Goal: Transaction & Acquisition: Purchase product/service

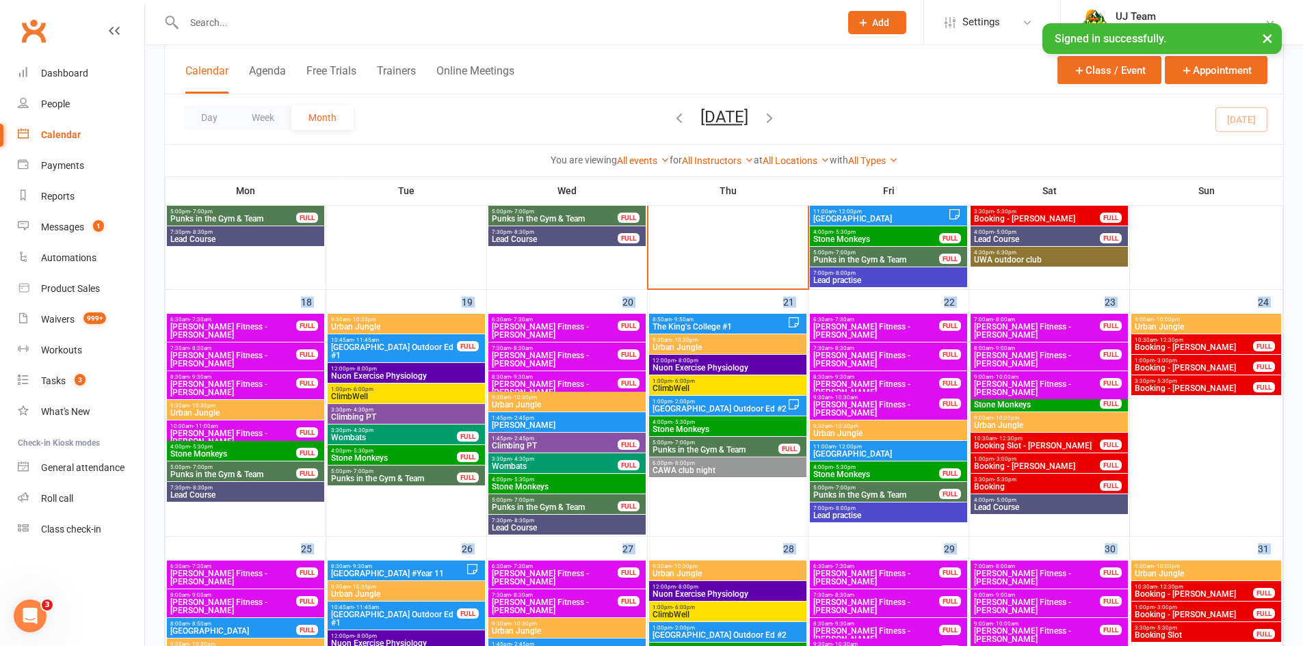
scroll to position [643, 0]
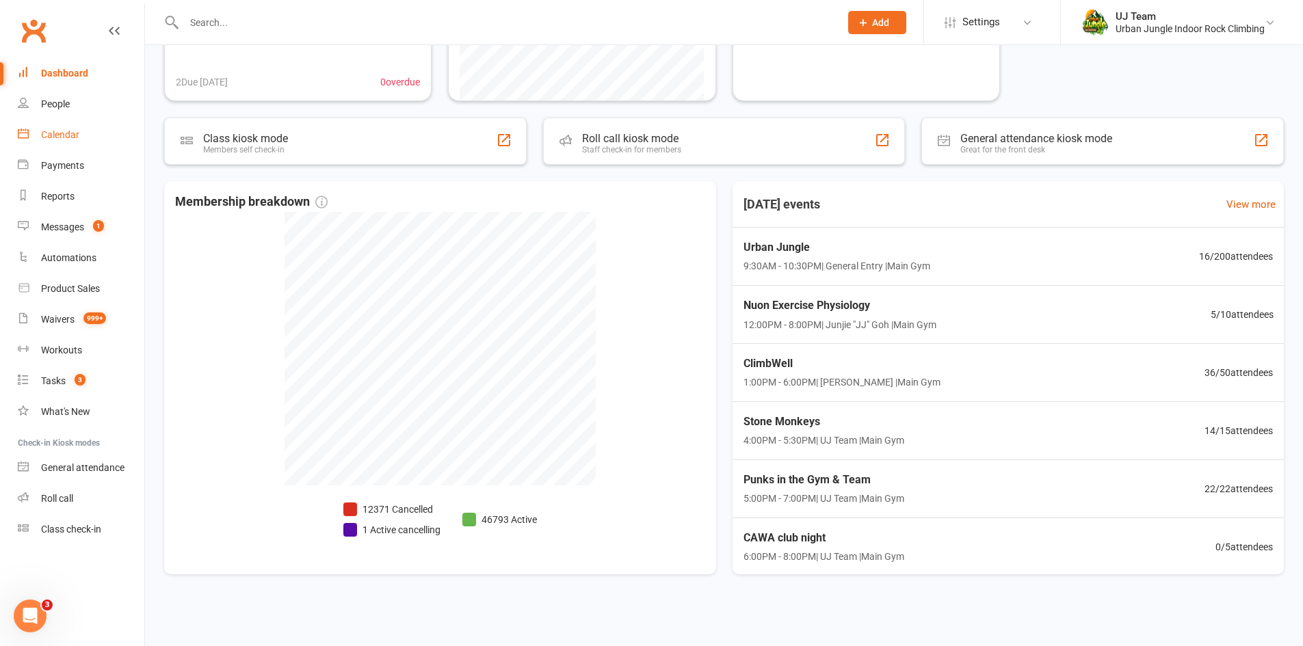
click at [67, 137] on div "Calendar" at bounding box center [60, 134] width 38 height 11
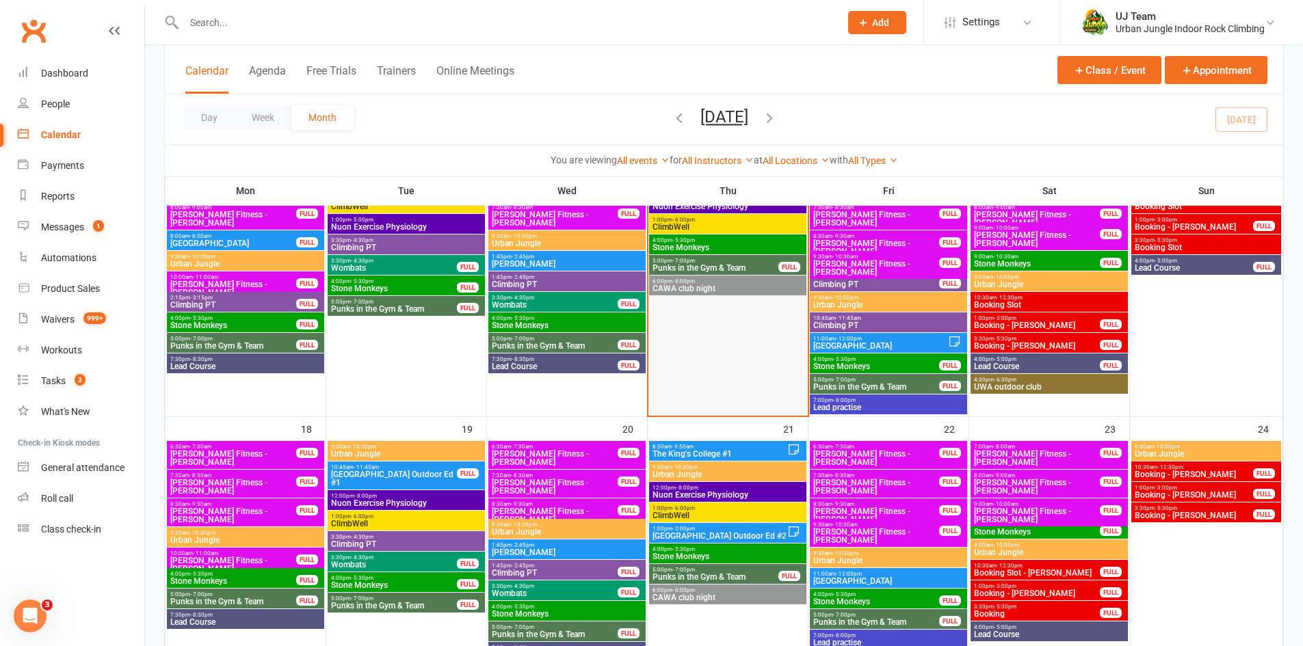
scroll to position [479, 0]
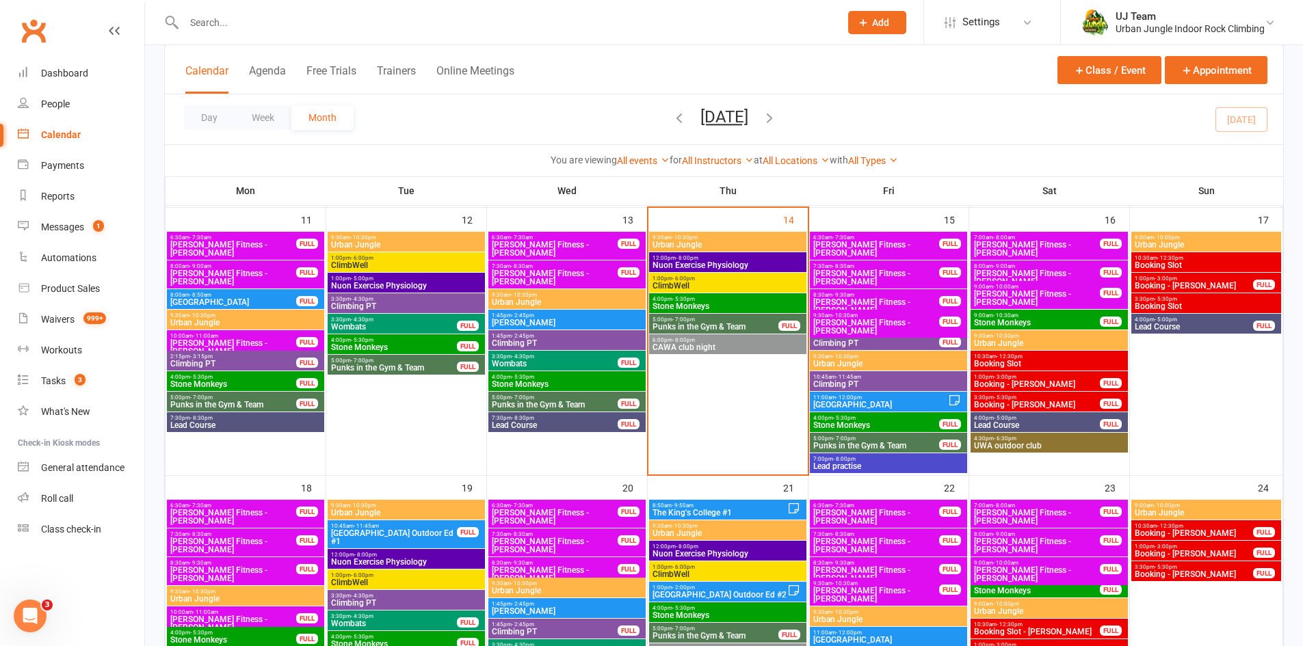
click at [719, 266] on span "Nuon Exercise Physiology" at bounding box center [728, 265] width 152 height 8
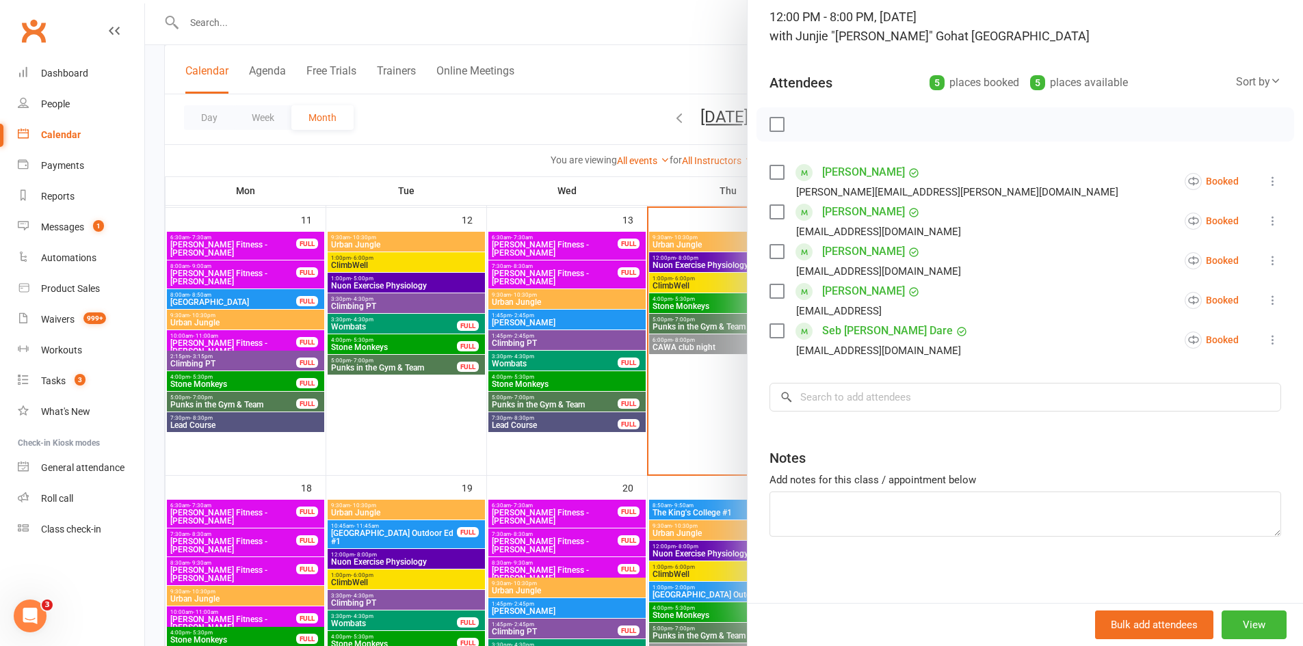
scroll to position [95, 0]
click at [734, 390] on div at bounding box center [724, 323] width 1158 height 646
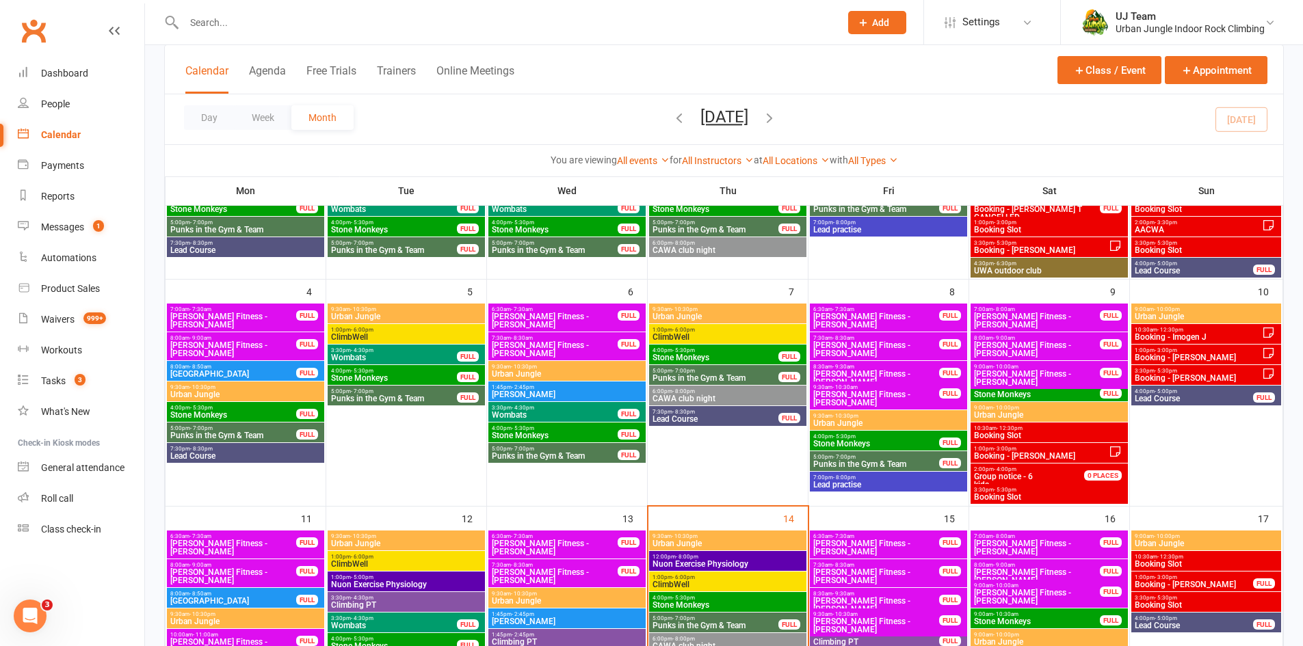
scroll to position [137, 0]
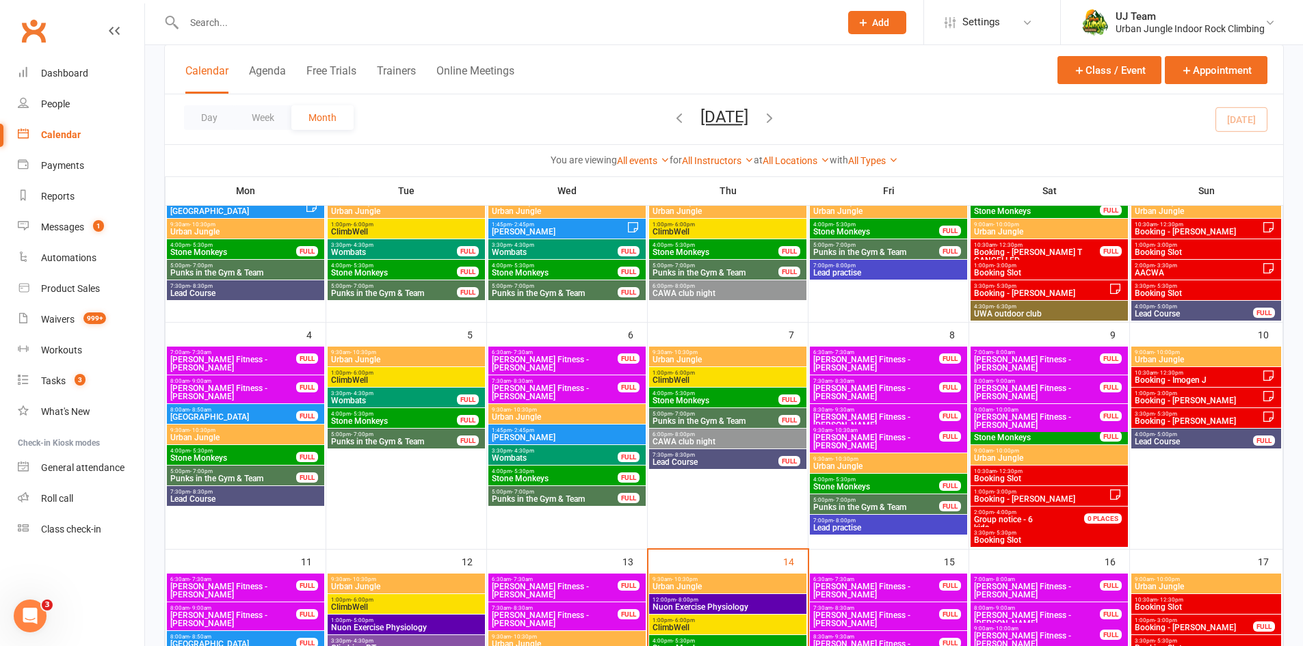
click at [757, 609] on span "Nuon Exercise Physiology" at bounding box center [728, 607] width 152 height 8
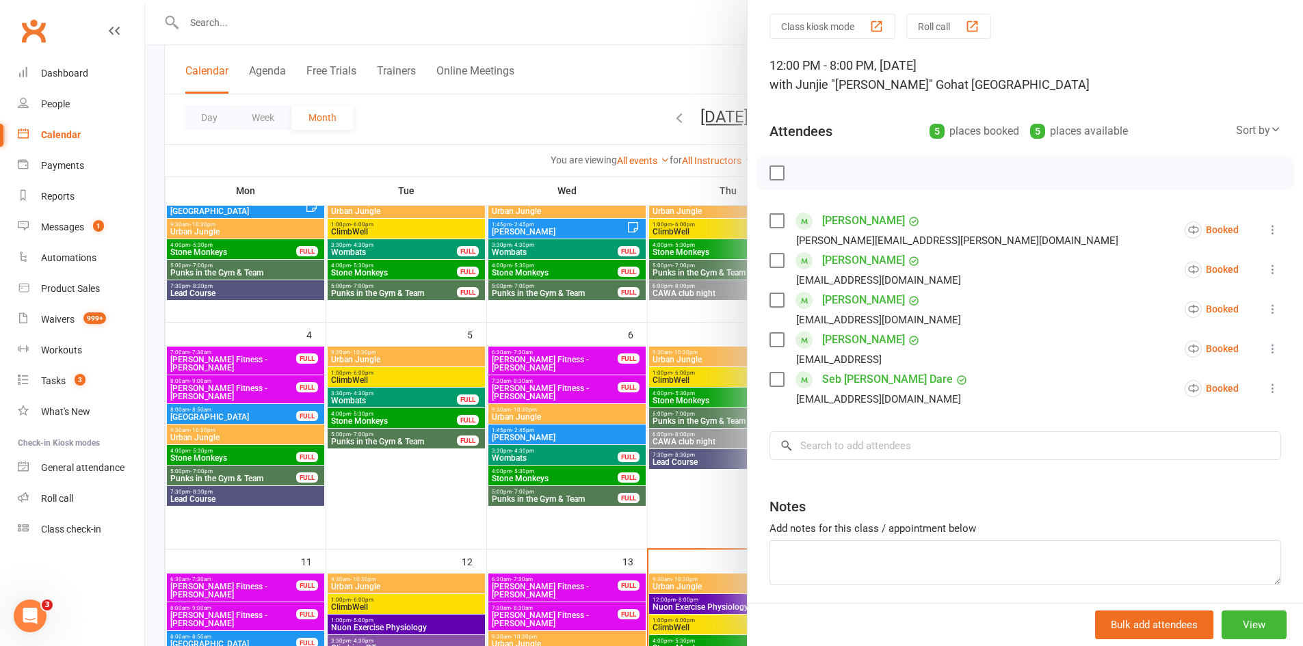
scroll to position [95, 0]
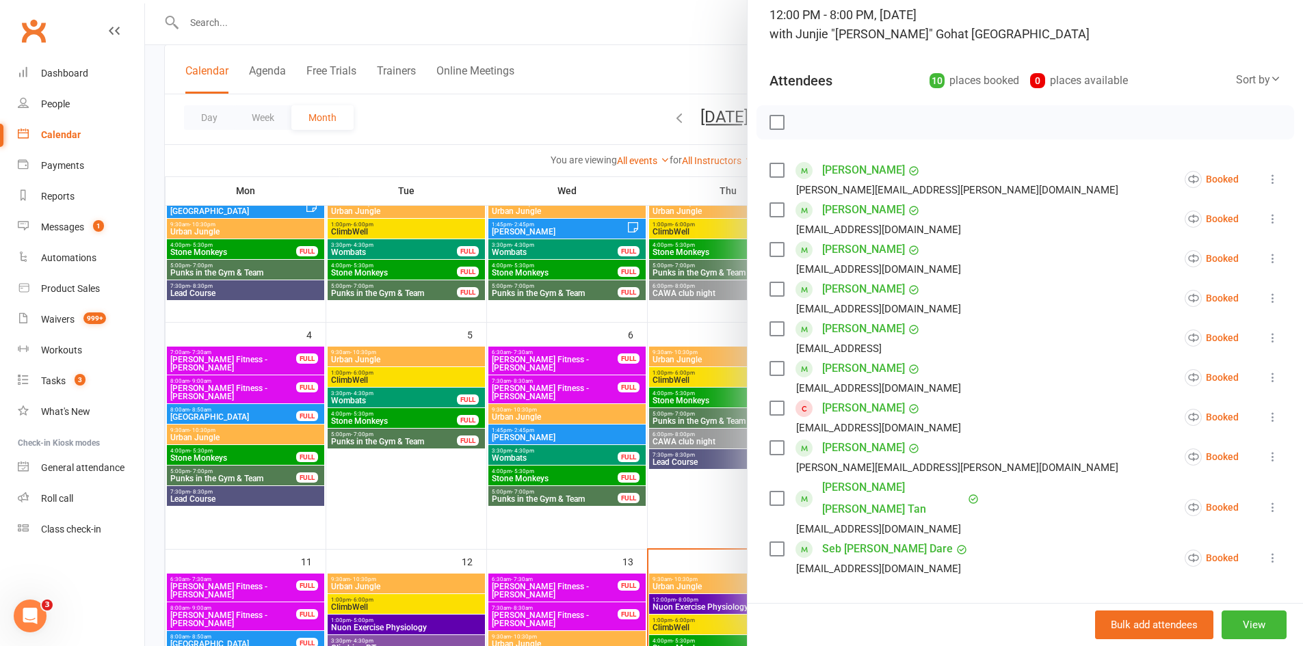
click at [467, 139] on div at bounding box center [724, 323] width 1158 height 646
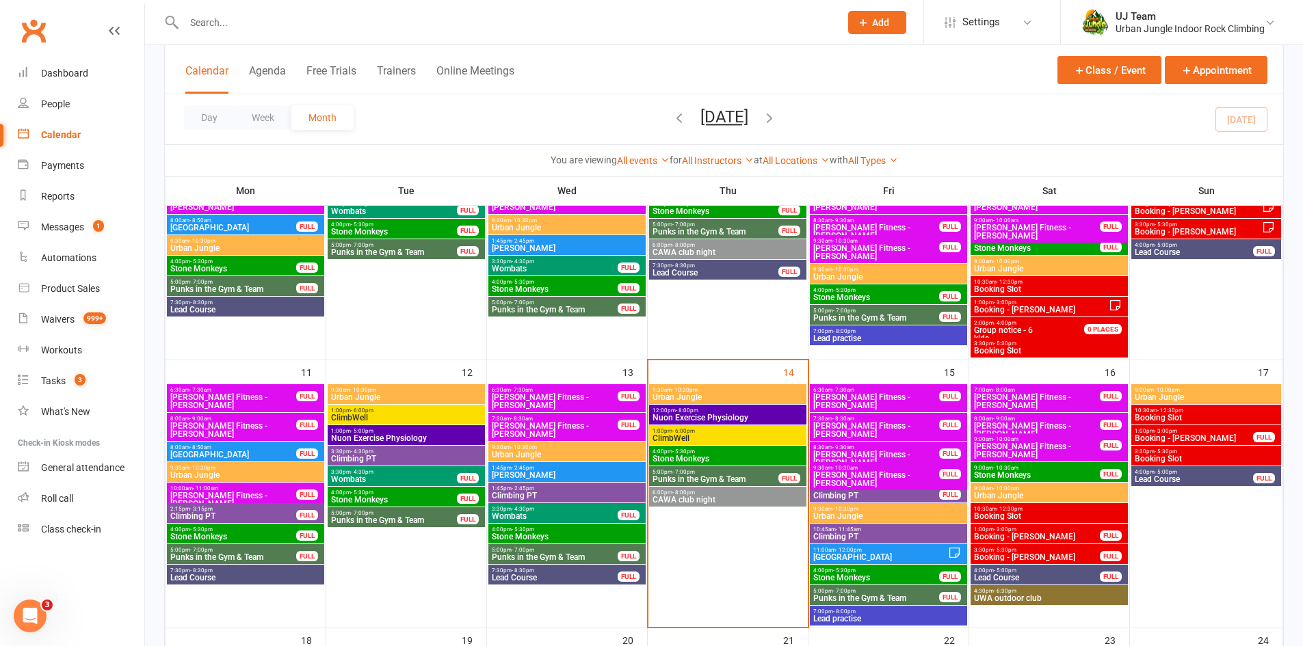
scroll to position [342, 0]
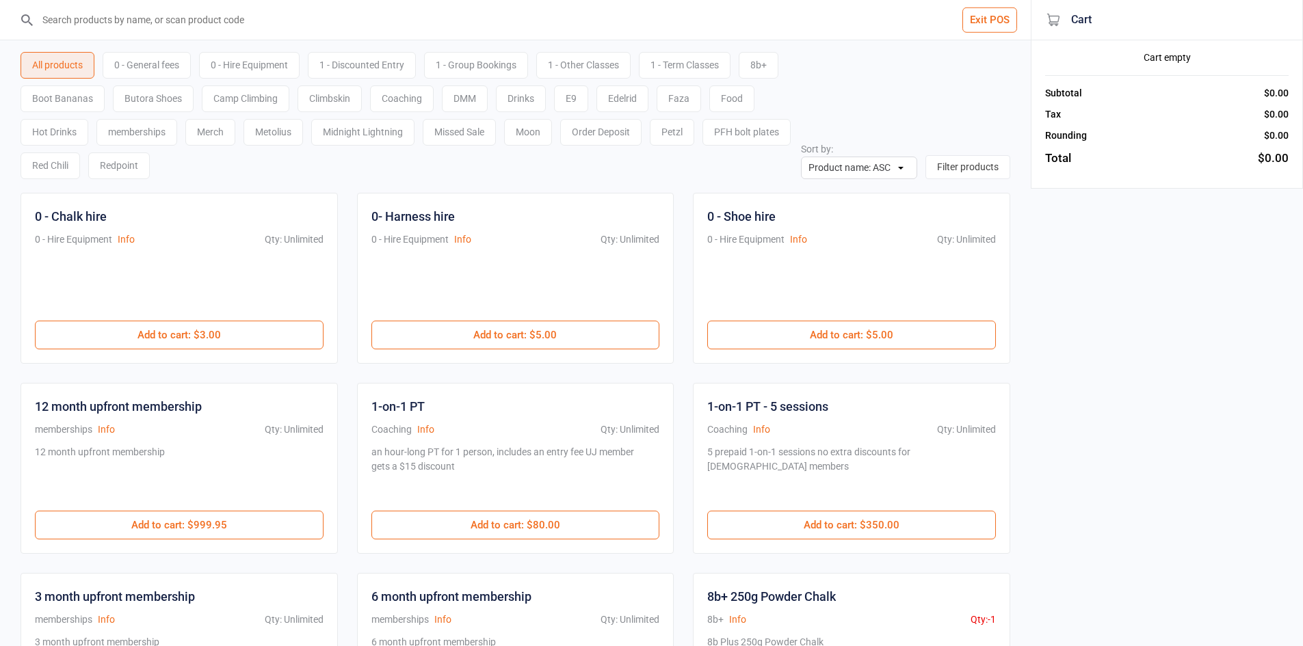
drag, startPoint x: 284, startPoint y: 28, endPoint x: 295, endPoint y: -1, distance: 30.7
click at [295, 0] on html "Exit POS All products 0 - General fees 0 - Hire Equipment 1 - Discounted Entry …" at bounding box center [651, 323] width 1303 height 646
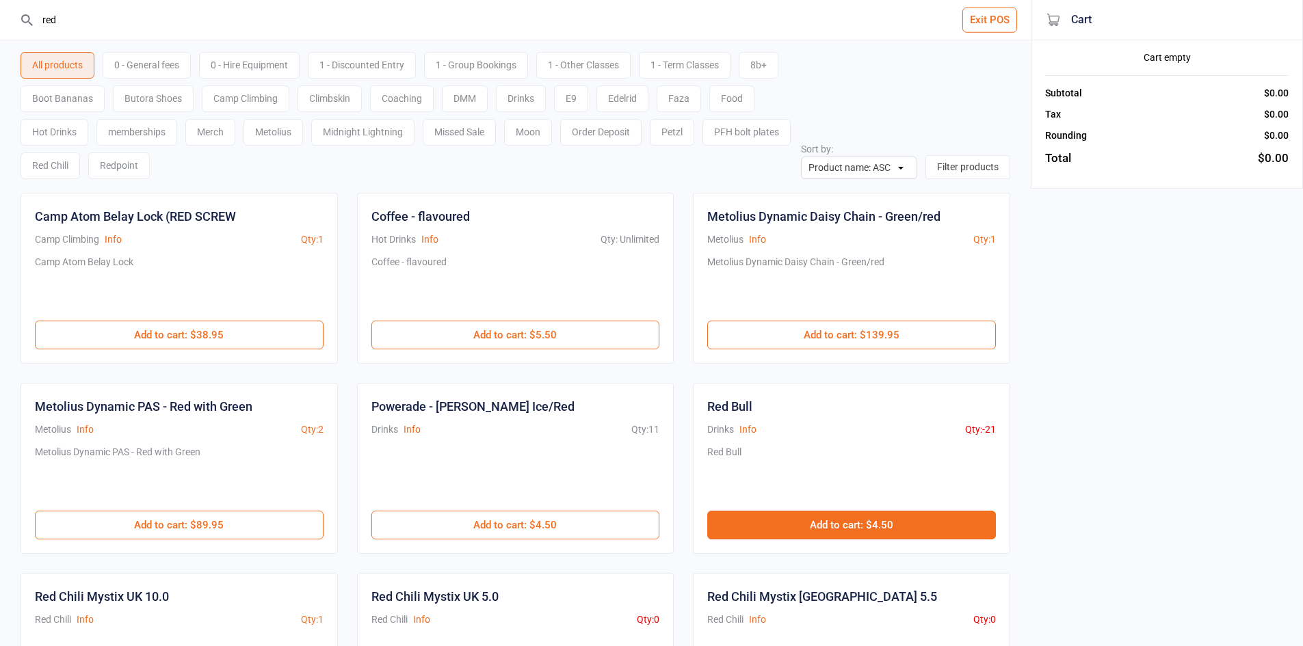
type input "red"
click at [877, 526] on button "Add to cart : $4.50" at bounding box center [851, 525] width 289 height 29
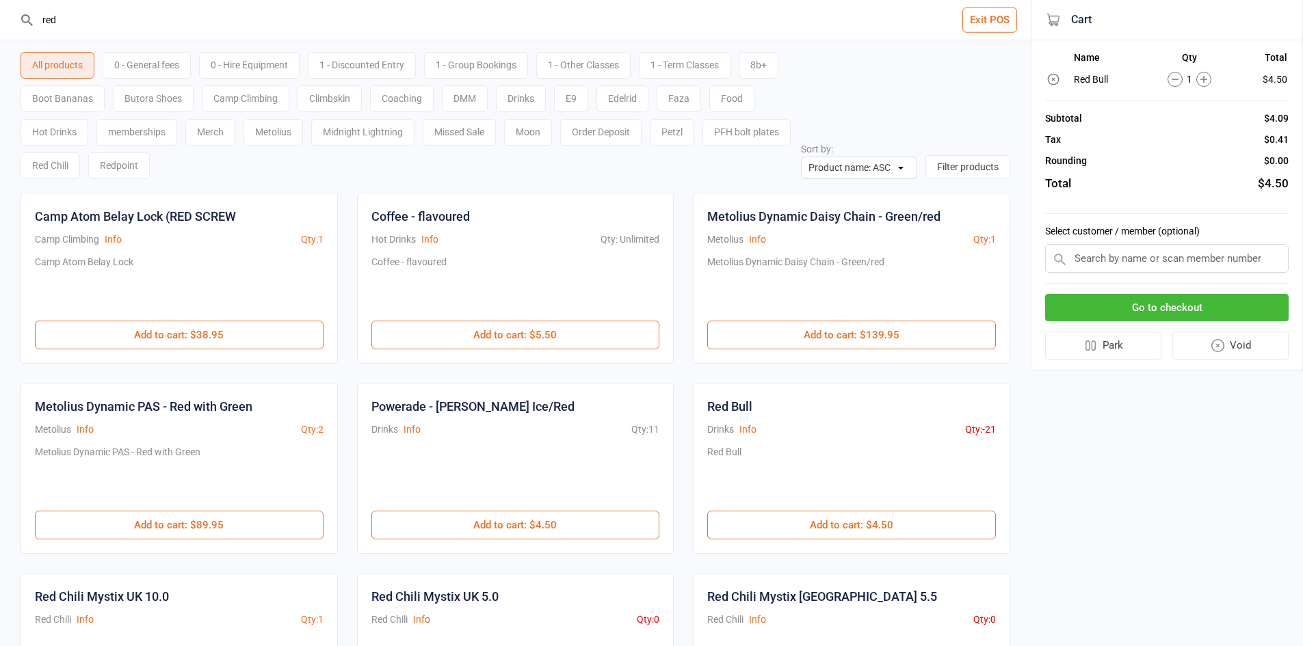
click at [1214, 315] on button "Go to checkout" at bounding box center [1166, 308] width 243 height 28
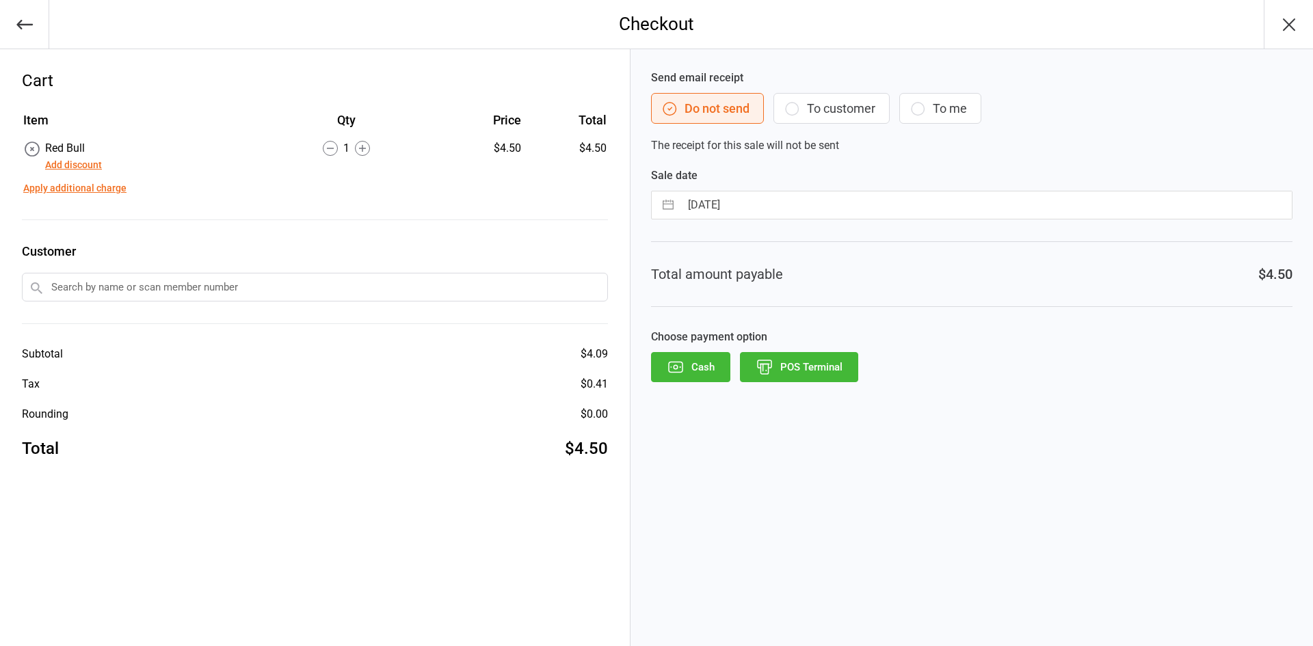
click at [54, 162] on button "Add discount" at bounding box center [73, 165] width 57 height 14
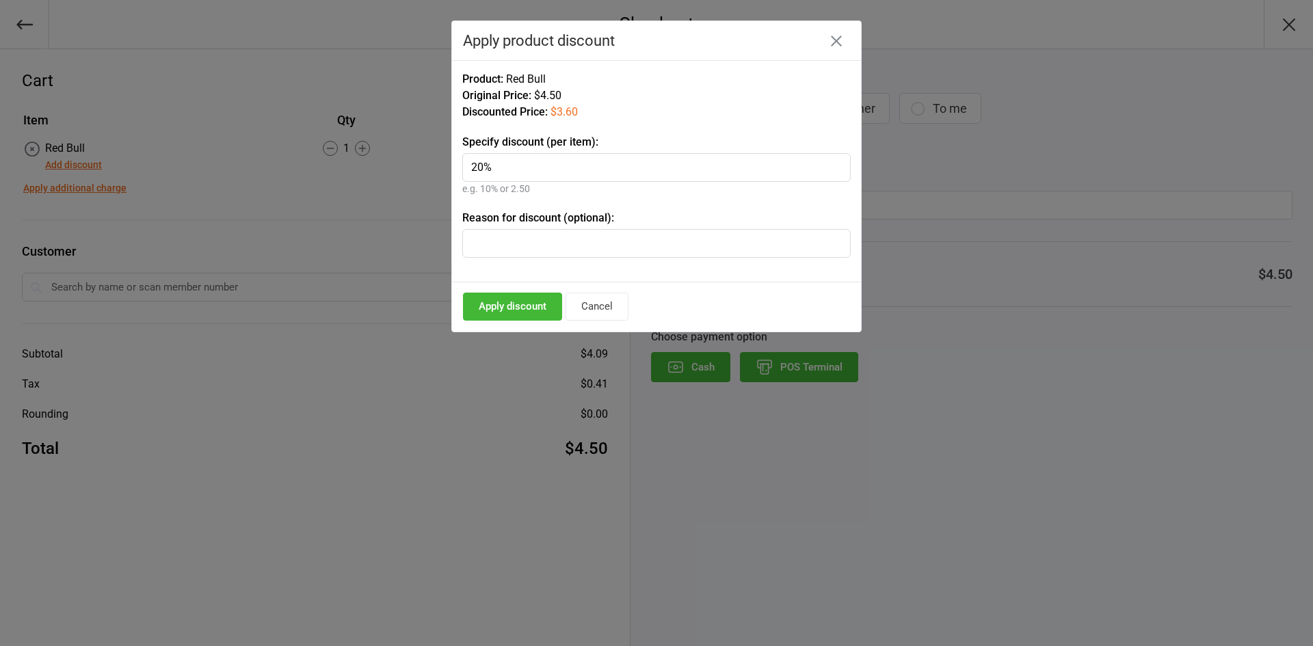
type input "20%"
click at [475, 319] on button "Apply discount" at bounding box center [512, 307] width 99 height 28
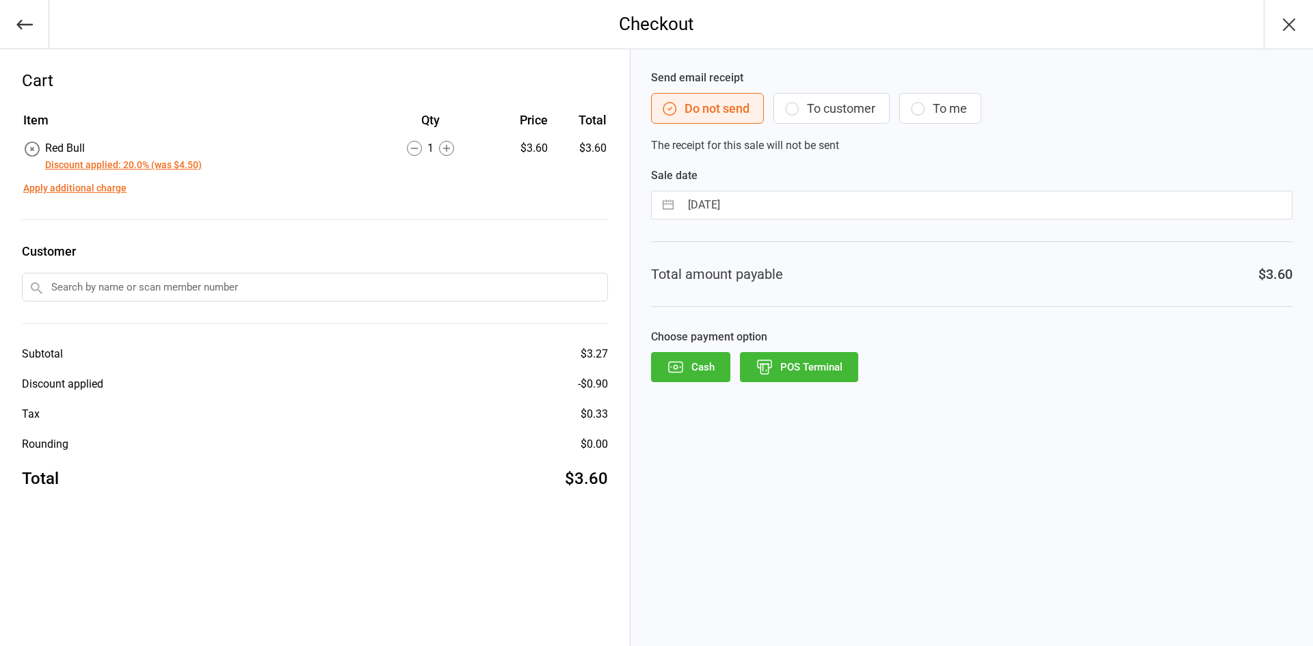
click at [790, 368] on button "POS Terminal" at bounding box center [799, 367] width 118 height 30
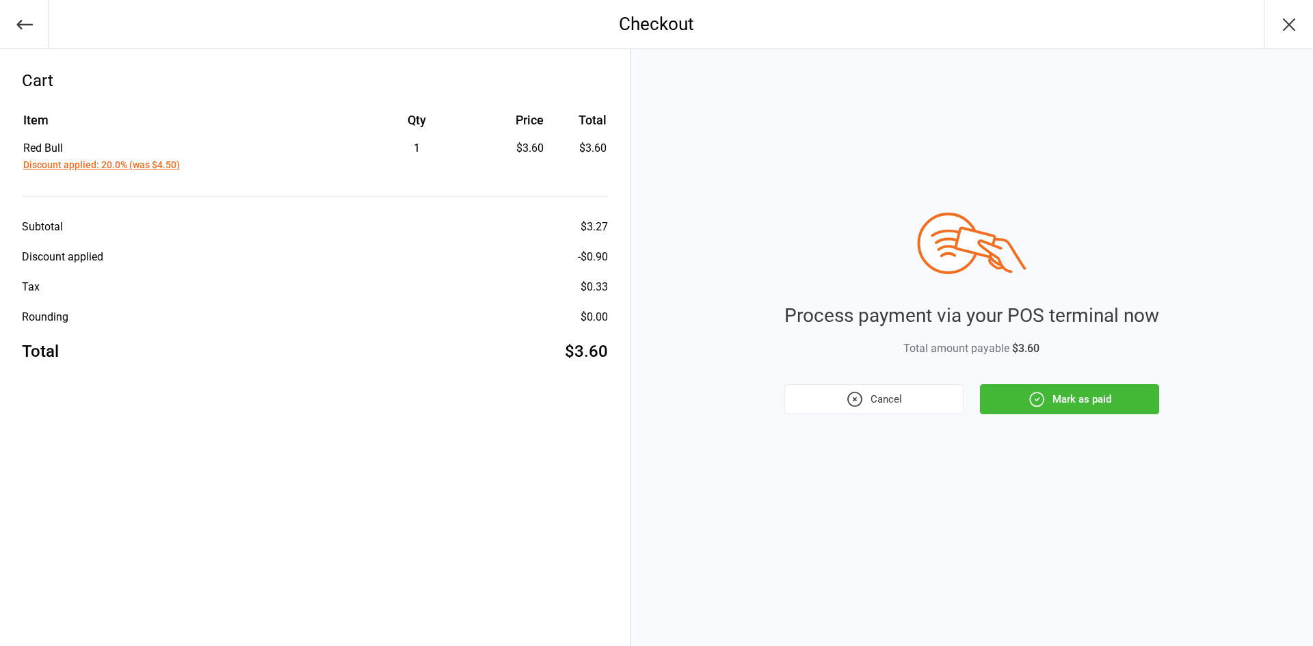
click at [1059, 408] on button "Mark as paid" at bounding box center [1069, 399] width 179 height 30
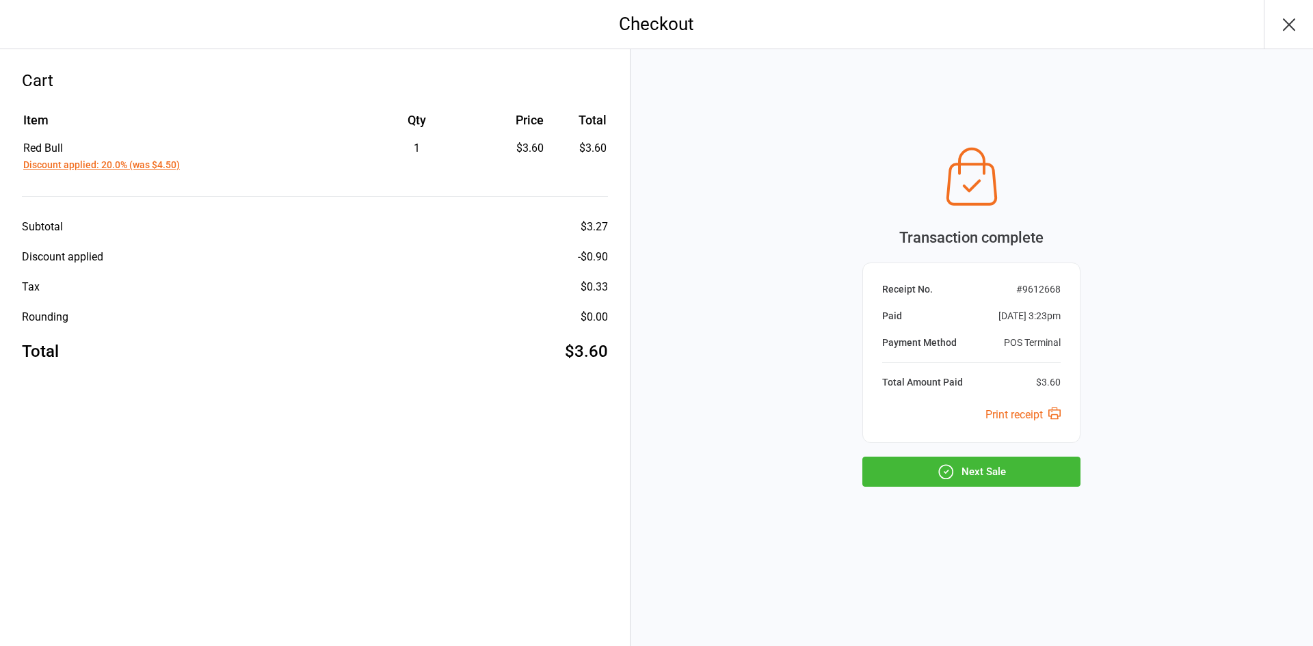
click at [1050, 482] on button "Next Sale" at bounding box center [971, 472] width 218 height 30
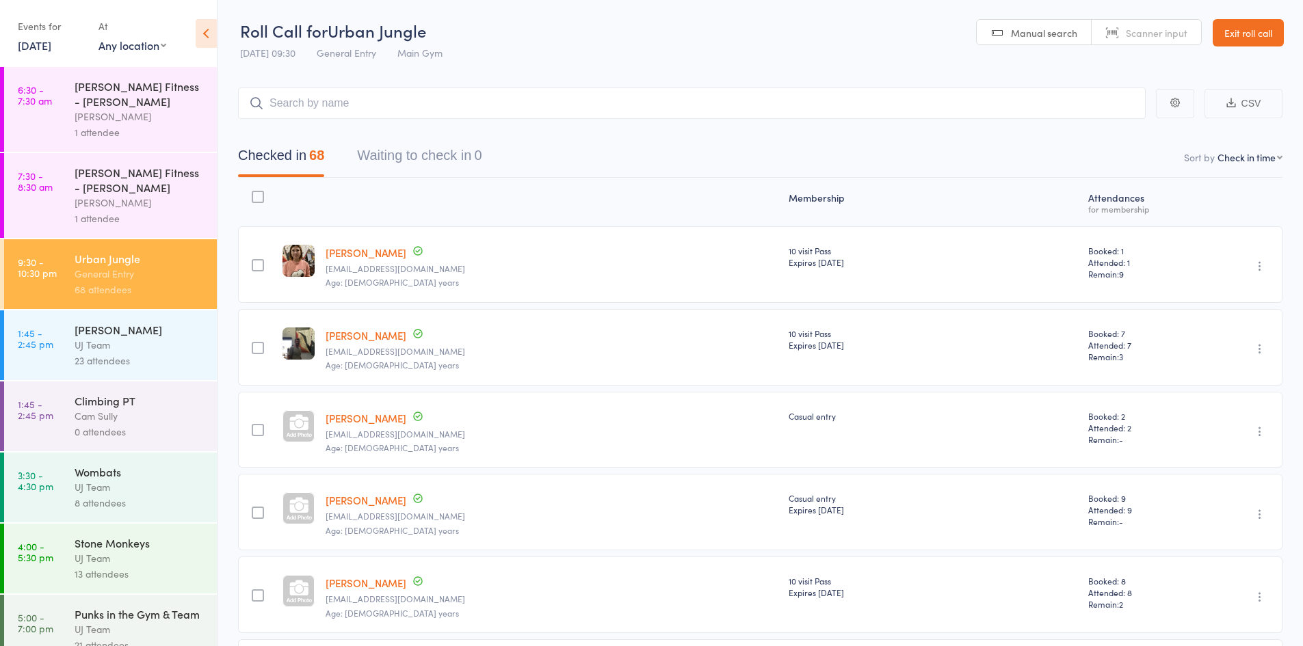
select select "4"
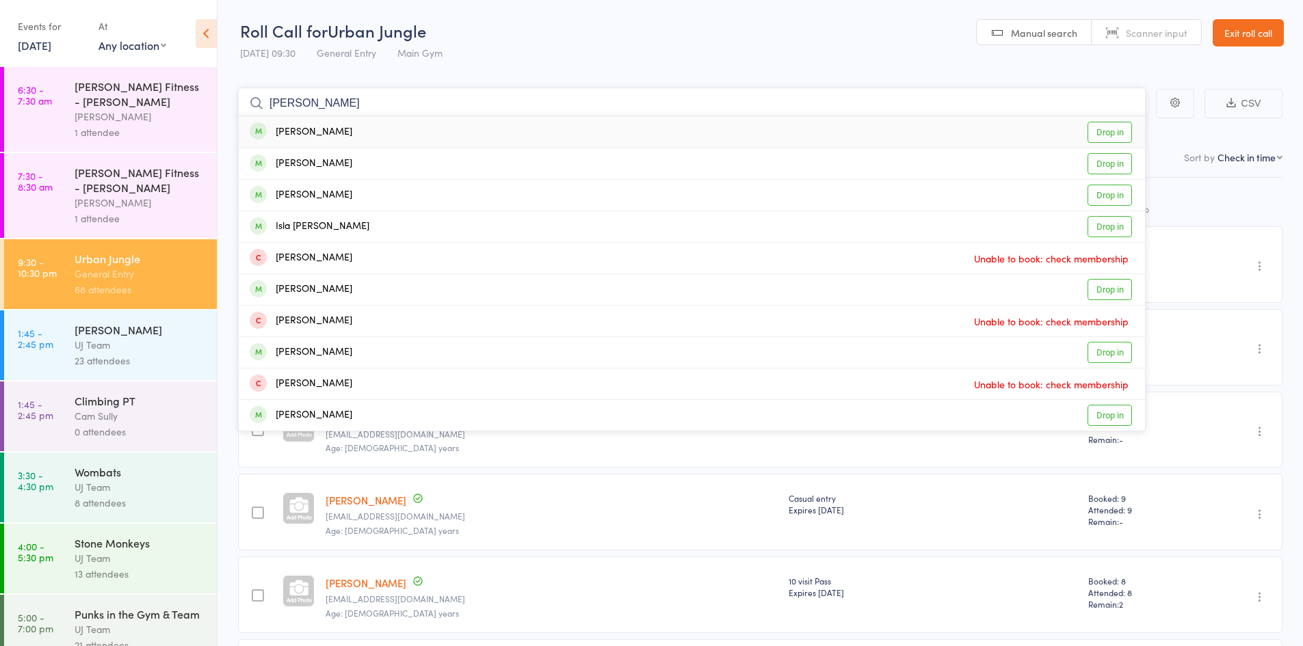
type input "cerry mcintosh"
click at [1119, 133] on link "Drop in" at bounding box center [1109, 132] width 44 height 21
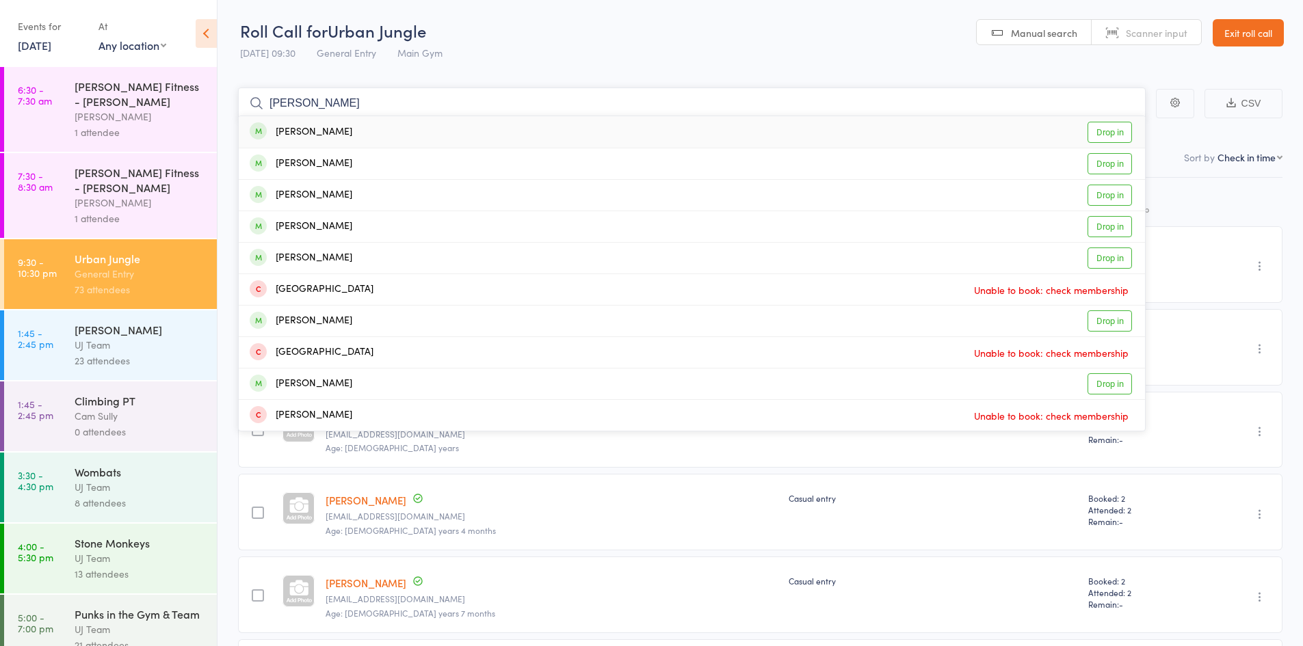
type input "harrayn poorun"
click at [1119, 131] on link "Drop in" at bounding box center [1109, 132] width 44 height 21
